Goal: Information Seeking & Learning: Check status

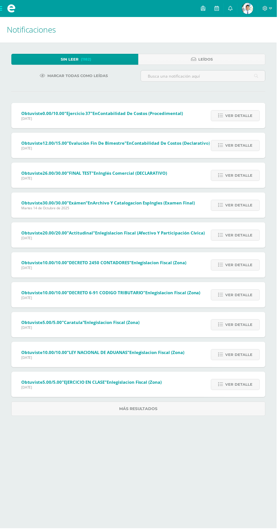
click at [248, 16] on link "[PERSON_NAME] Mi Perfil" at bounding box center [248, 8] width 20 height 17
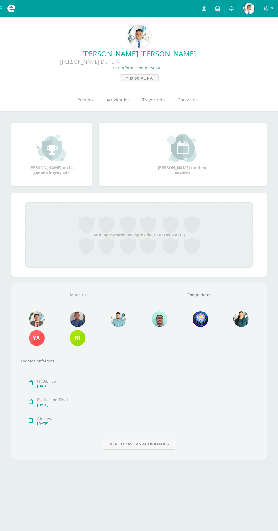
click at [90, 105] on link "Punteos" at bounding box center [85, 100] width 29 height 23
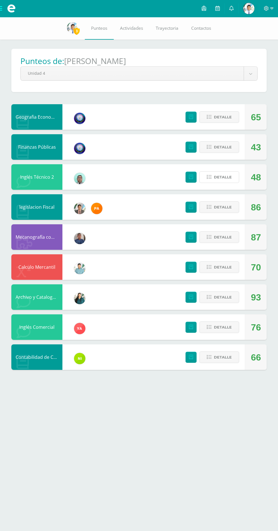
click at [223, 177] on span "Detalle" at bounding box center [223, 177] width 18 height 10
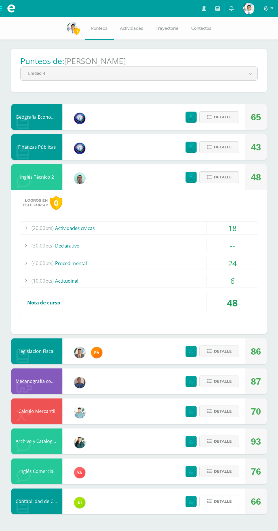
click at [228, 498] on span "Detalle" at bounding box center [223, 501] width 18 height 10
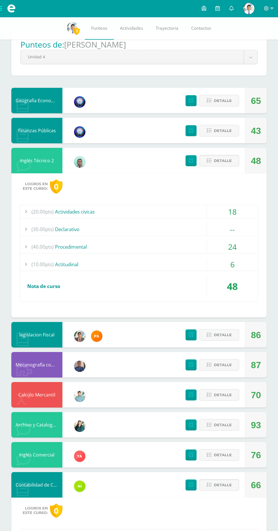
scroll to position [77, 0]
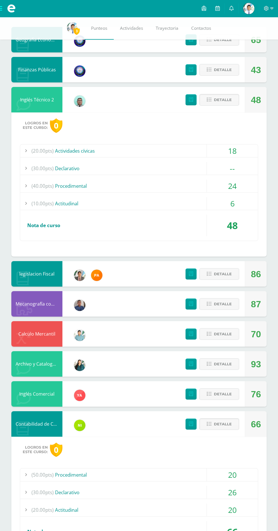
click at [48, 493] on span "(30.00pts)" at bounding box center [42, 492] width 22 height 13
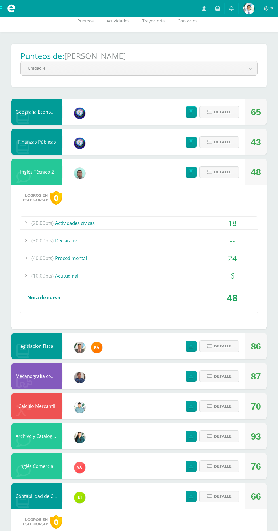
scroll to position [0, 0]
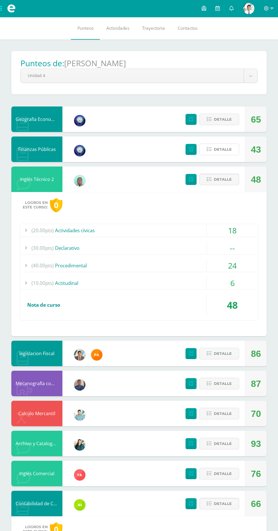
click at [224, 152] on span "Detalle" at bounding box center [223, 149] width 18 height 10
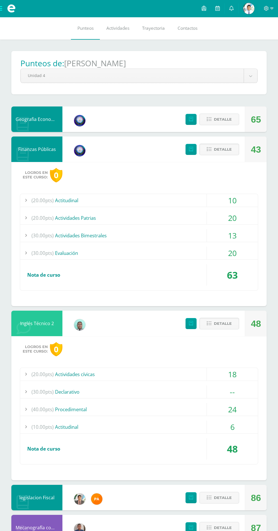
click at [75, 392] on div "(30.00pts) Declarativo" at bounding box center [138, 392] width 237 height 13
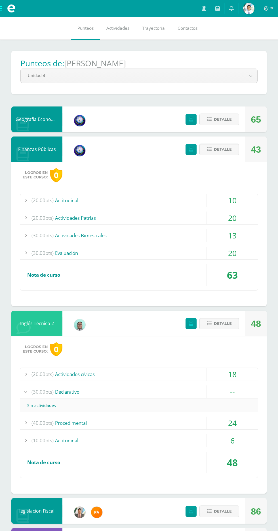
click at [156, 257] on div "(30.00pts) Evaluación" at bounding box center [138, 253] width 237 height 13
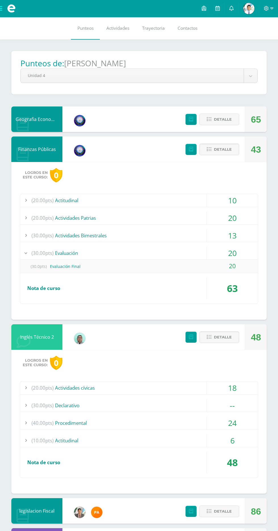
click at [228, 10] on link at bounding box center [231, 8] width 14 height 17
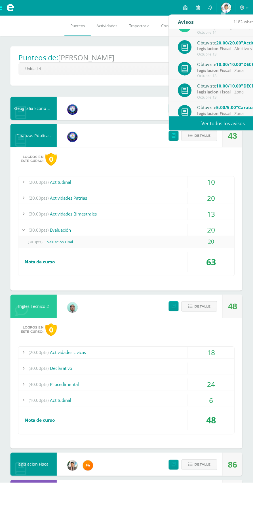
scroll to position [94, 0]
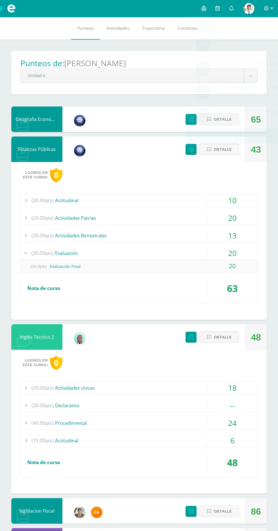
click at [270, 175] on div "Pendiente Punteos de: Edras Josué Alejandro Unidad 4 Unidad 1 Unidad 2 Unidad 3…" at bounding box center [139, 426] width 278 height 772
click at [189, 151] on icon at bounding box center [191, 149] width 4 height 5
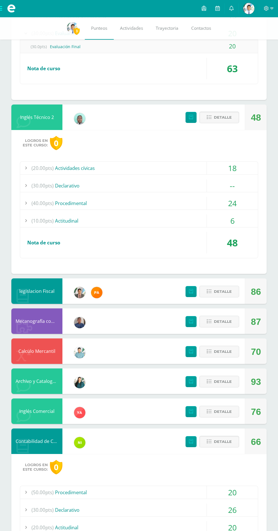
scroll to position [235, 0]
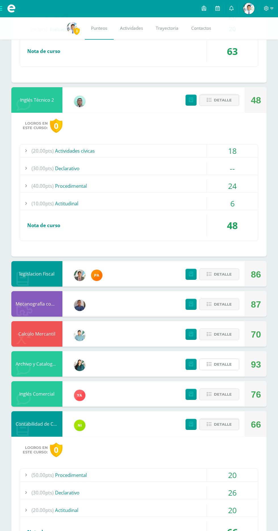
click at [224, 367] on span "Detalle" at bounding box center [223, 364] width 18 height 10
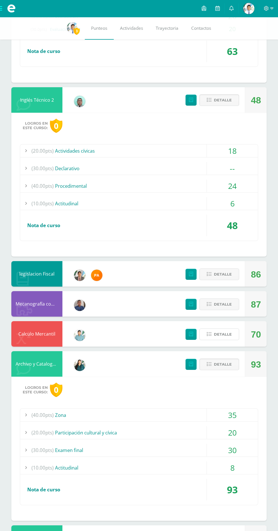
click at [233, 338] on button "Detalle" at bounding box center [219, 335] width 40 height 12
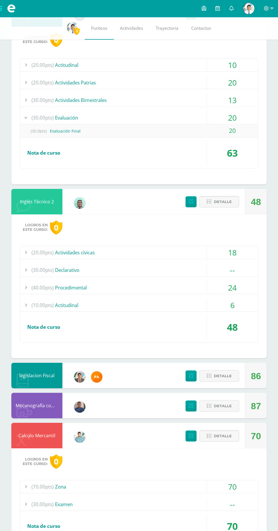
scroll to position [128, 0]
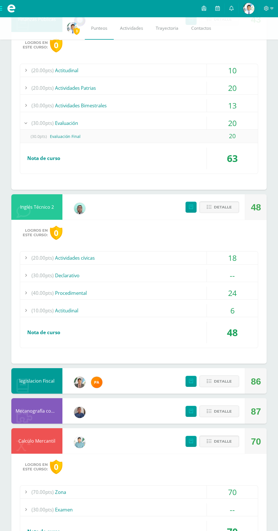
click at [26, 275] on div at bounding box center [25, 275] width 11 height 13
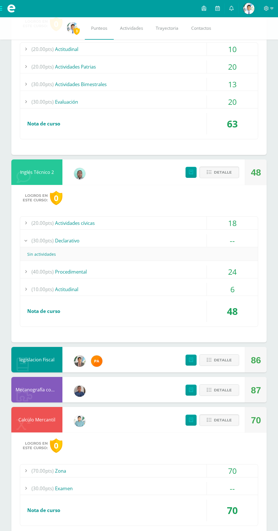
scroll to position [150, 0]
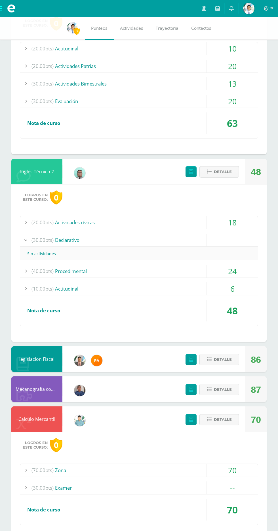
click at [48, 243] on span "(30.00pts)" at bounding box center [42, 240] width 22 height 13
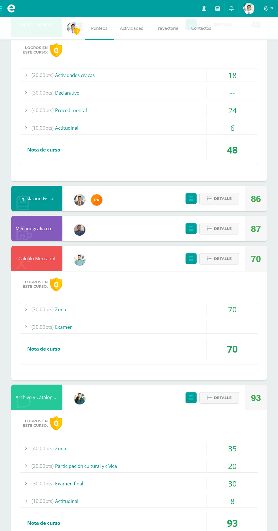
scroll to position [475, 0]
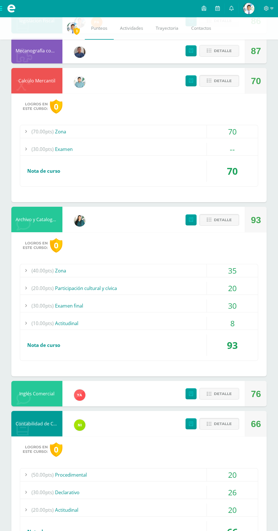
click at [182, 470] on div "(50.00pts) Procedimental" at bounding box center [138, 475] width 237 height 13
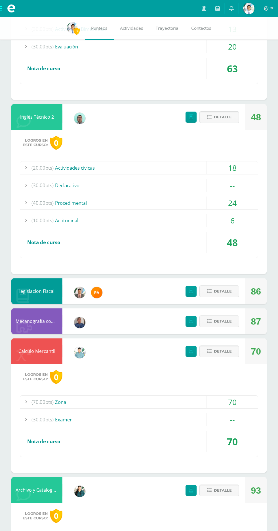
scroll to position [203, 0]
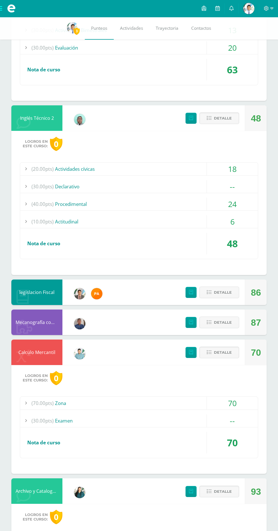
click at [26, 186] on div at bounding box center [25, 186] width 11 height 13
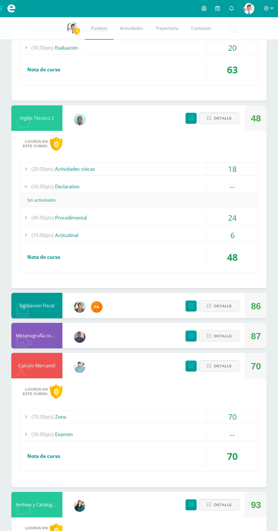
click at [173, 477] on div "Logros en este curso: 0 (70.00pts) Zona 70 (20.0pts) Afectivo 20 (20.0pts)" at bounding box center [138, 433] width 255 height 109
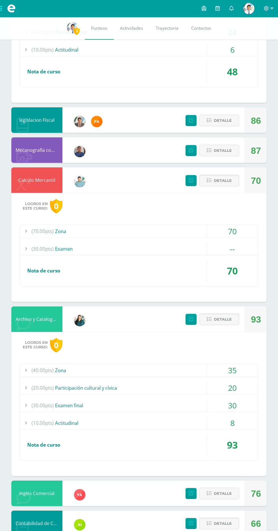
scroll to position [532, 0]
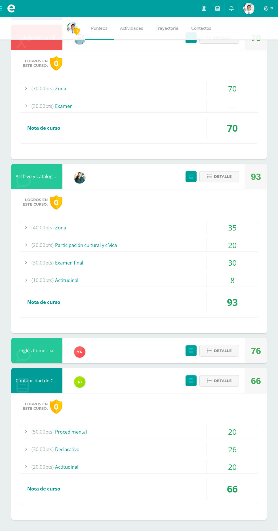
click at [215, 381] on span "Detalle" at bounding box center [223, 381] width 18 height 10
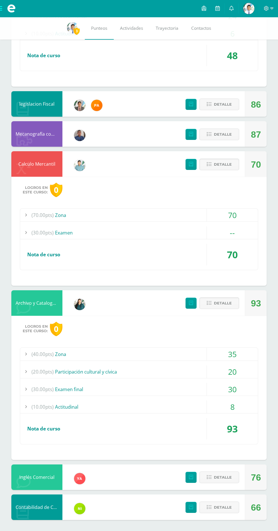
click at [212, 357] on div "35" at bounding box center [232, 354] width 51 height 13
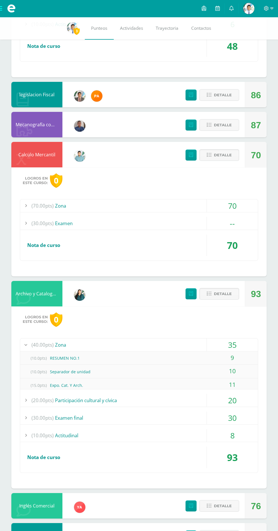
scroll to position [404, 0]
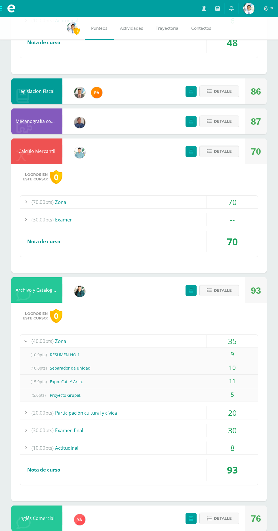
click at [209, 290] on icon at bounding box center [209, 290] width 5 height 5
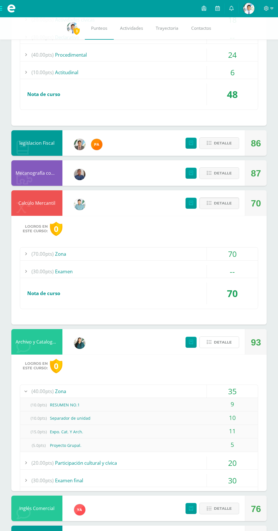
scroll to position [247, 0]
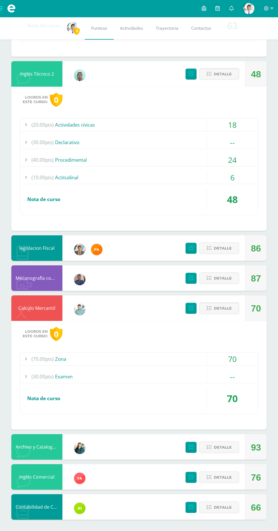
click at [209, 308] on icon at bounding box center [209, 308] width 5 height 5
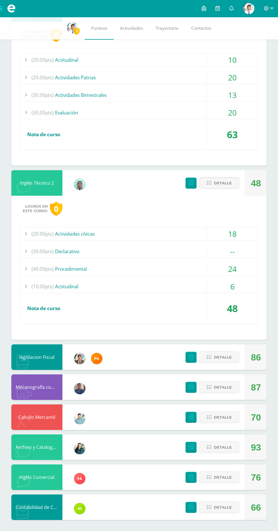
click at [214, 179] on span "Detalle" at bounding box center [223, 183] width 18 height 10
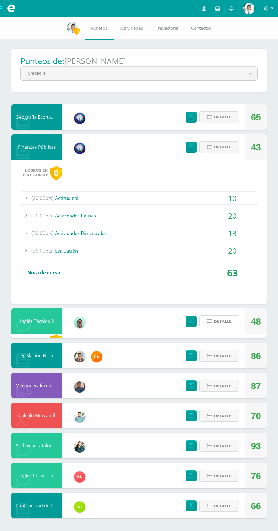
scroll to position [0, 0]
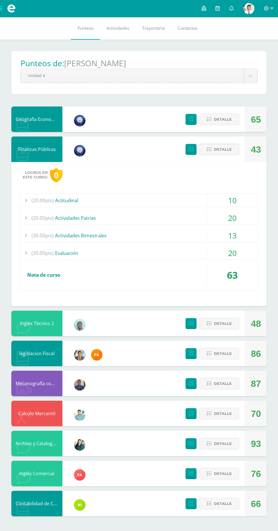
click at [214, 146] on span "Detalle" at bounding box center [223, 149] width 18 height 10
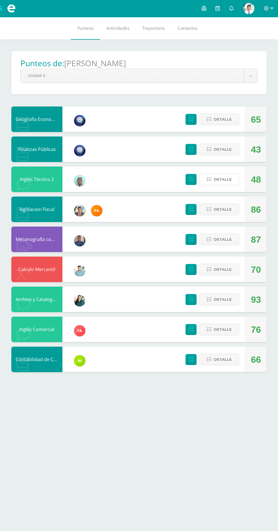
click at [209, 180] on icon at bounding box center [209, 179] width 5 height 5
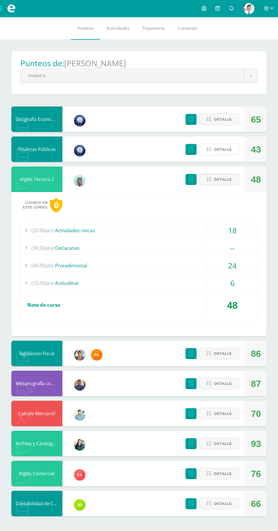
click at [209, 150] on icon at bounding box center [209, 149] width 5 height 5
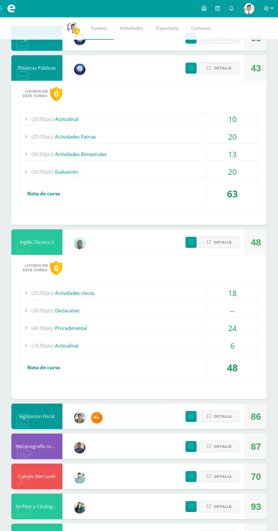
scroll to position [95, 0]
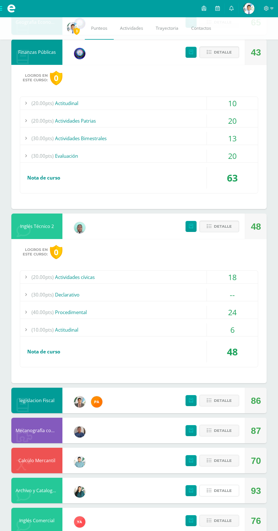
click at [214, 494] on span "Detalle" at bounding box center [223, 491] width 18 height 10
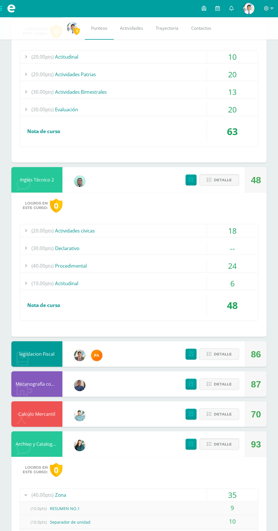
scroll to position [293, 0]
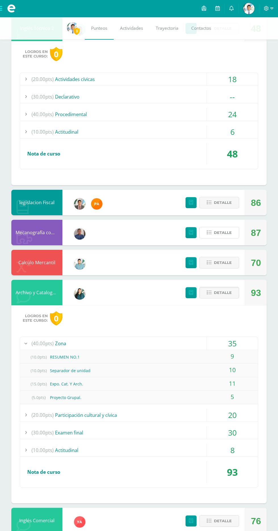
click at [209, 233] on icon at bounding box center [209, 232] width 5 height 5
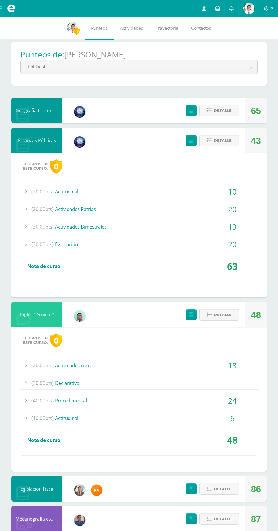
scroll to position [0, 0]
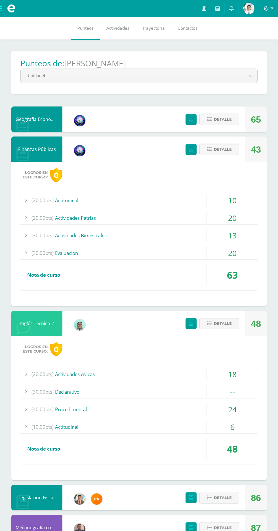
click at [209, 150] on icon at bounding box center [209, 149] width 5 height 5
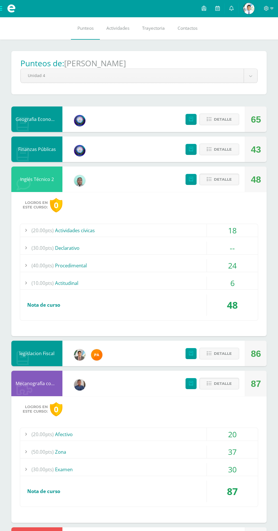
click at [209, 180] on icon at bounding box center [209, 179] width 5 height 5
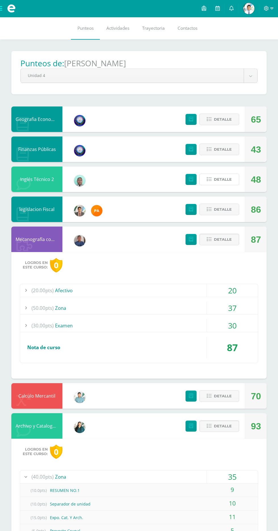
click at [214, 183] on span "Detalle" at bounding box center [223, 179] width 18 height 10
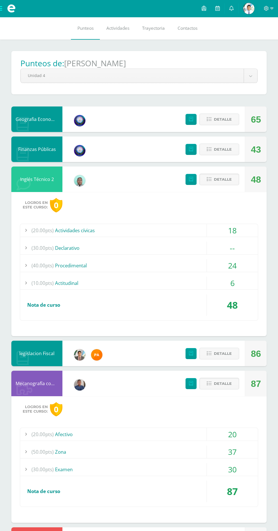
click at [53, 251] on span "(30.00pts)" at bounding box center [42, 248] width 22 height 13
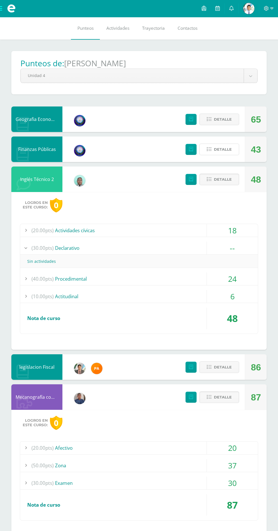
click at [209, 150] on icon at bounding box center [209, 149] width 5 height 5
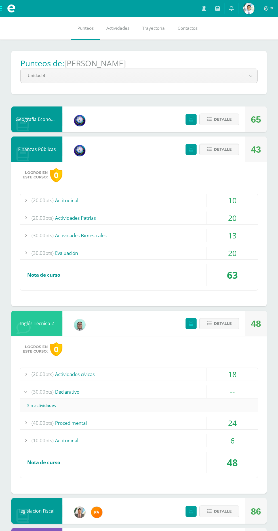
click at [73, 253] on div "(30.00pts) Evaluación" at bounding box center [138, 253] width 237 height 13
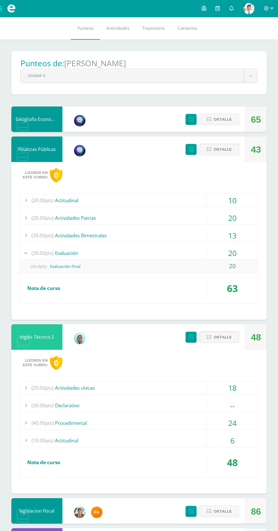
click at [22, 237] on div at bounding box center [25, 235] width 11 height 13
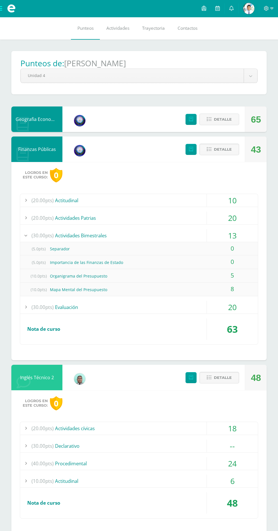
click at [26, 218] on div at bounding box center [25, 218] width 11 height 13
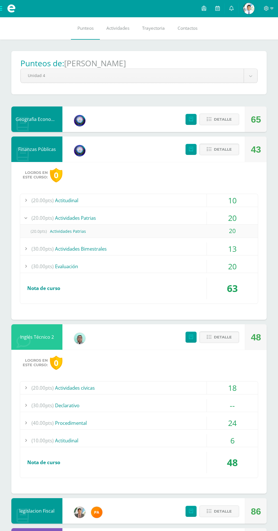
click at [26, 249] on div at bounding box center [25, 249] width 11 height 13
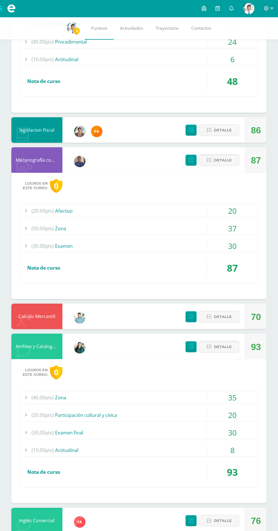
scroll to position [419, 0]
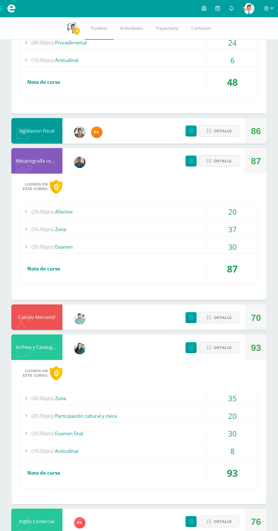
click at [209, 347] on icon at bounding box center [209, 347] width 5 height 5
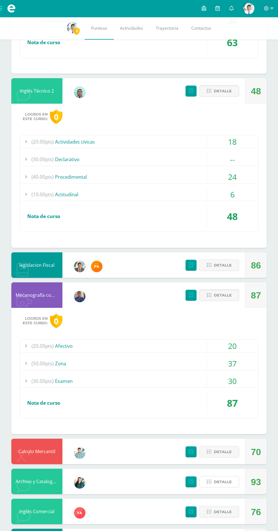
scroll to position [275, 0]
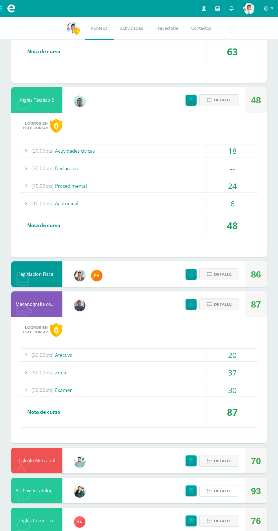
click at [215, 488] on span "Detalle" at bounding box center [223, 491] width 18 height 10
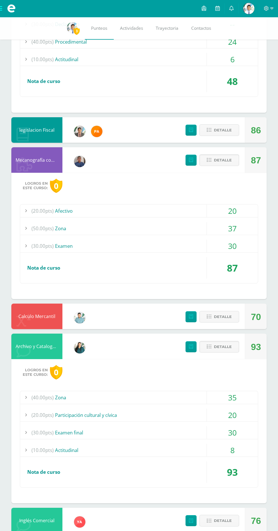
scroll to position [434, 0]
